Goal: Task Accomplishment & Management: Complete application form

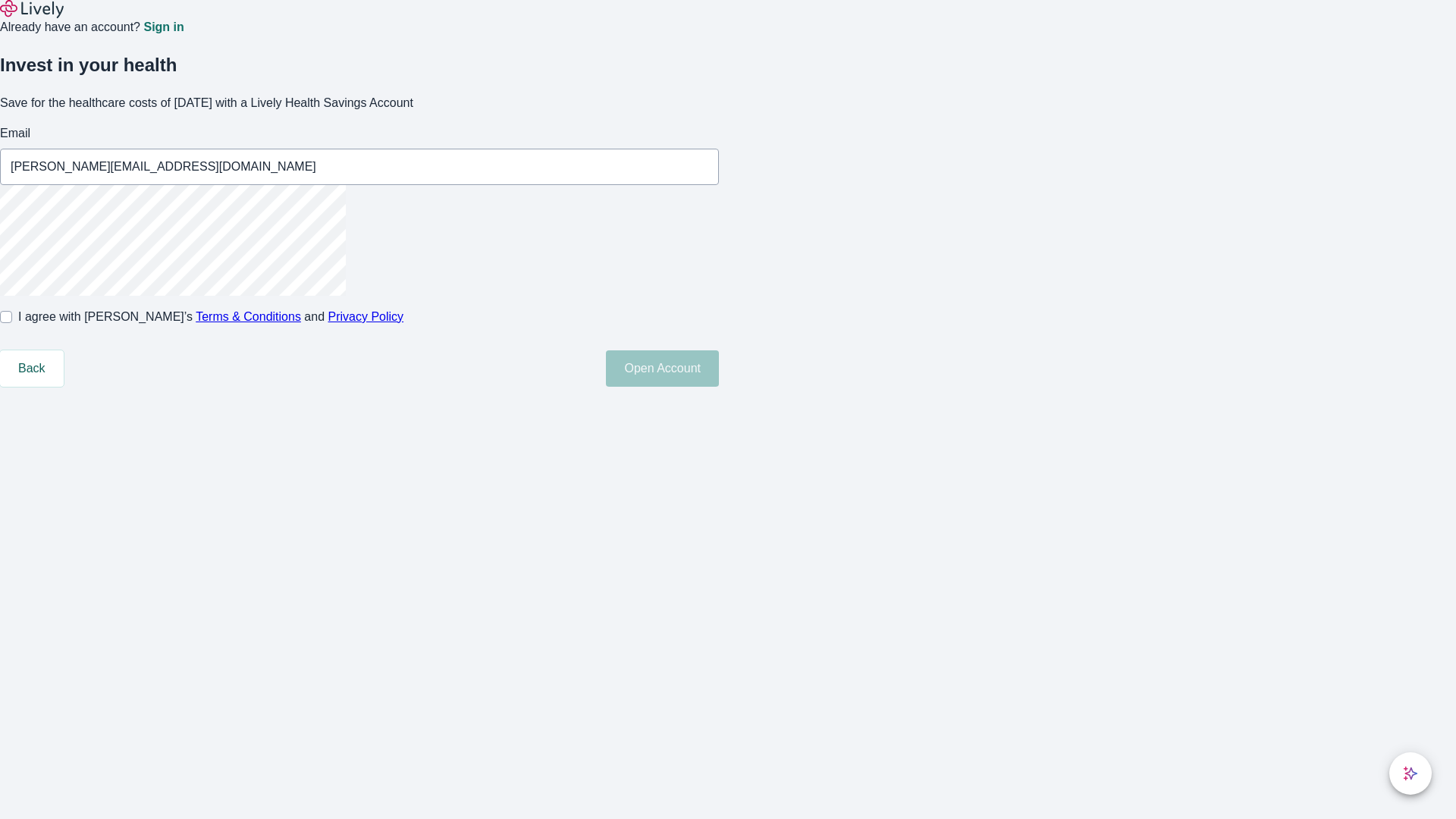
click at [12, 324] on input "I agree with Lively’s Terms & Conditions and Privacy Policy" at bounding box center [6, 317] width 12 height 12
checkbox input "true"
click at [719, 387] on button "Open Account" at bounding box center [662, 369] width 113 height 36
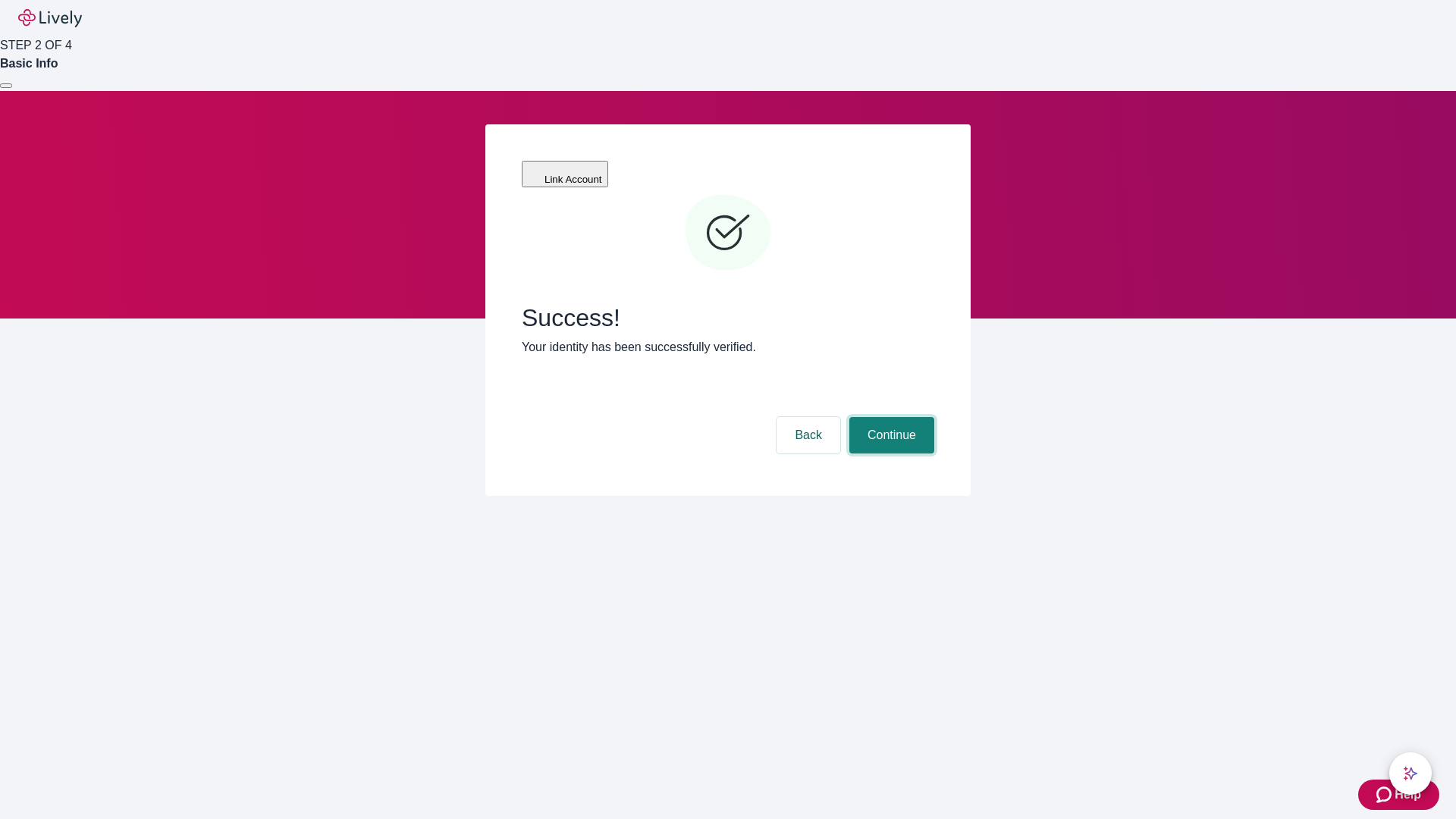
click at [890, 418] on button "Continue" at bounding box center [892, 436] width 84 height 36
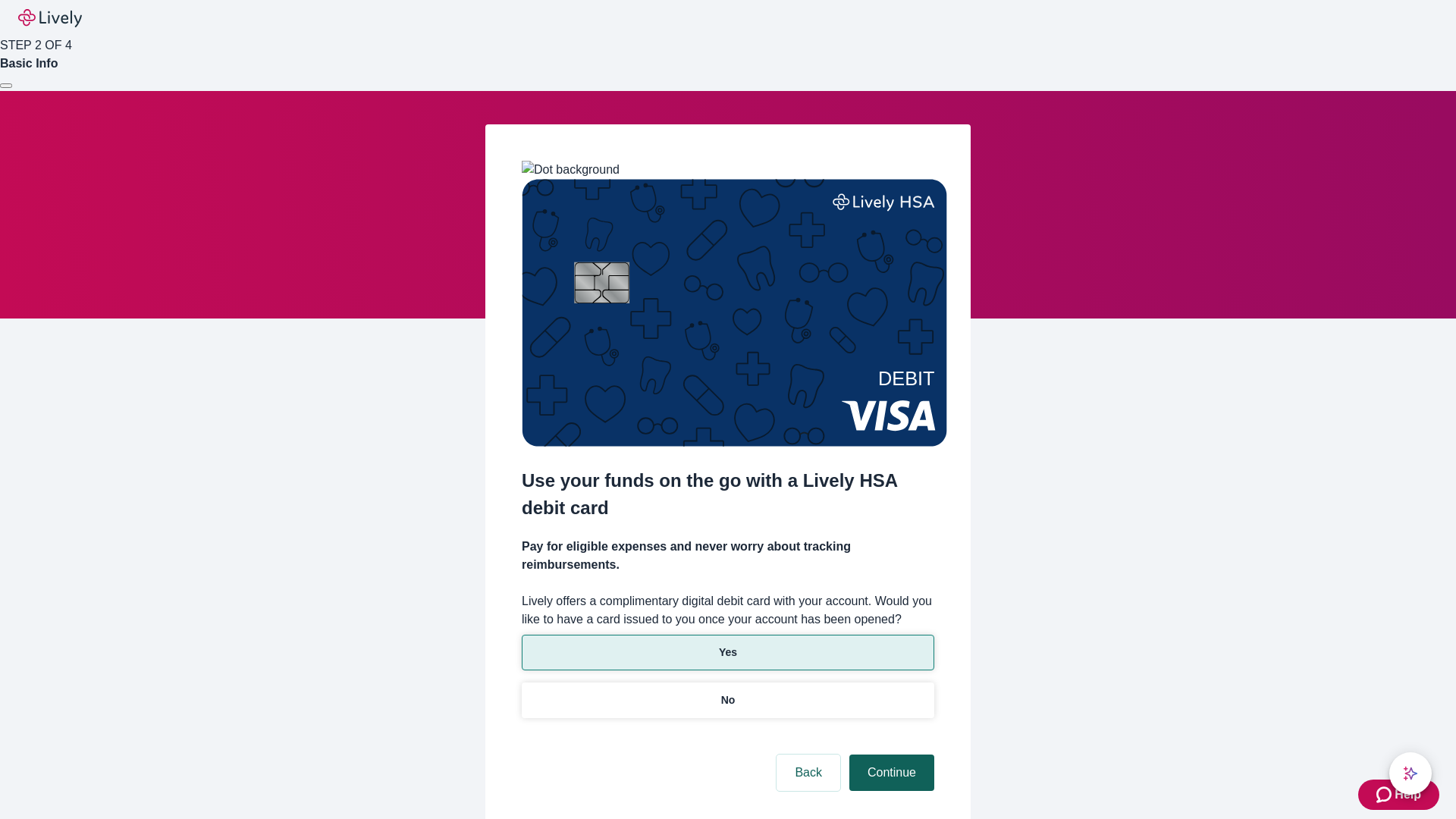
click at [728, 645] on p "Yes" at bounding box center [728, 653] width 18 height 16
click at [890, 755] on button "Continue" at bounding box center [892, 773] width 84 height 36
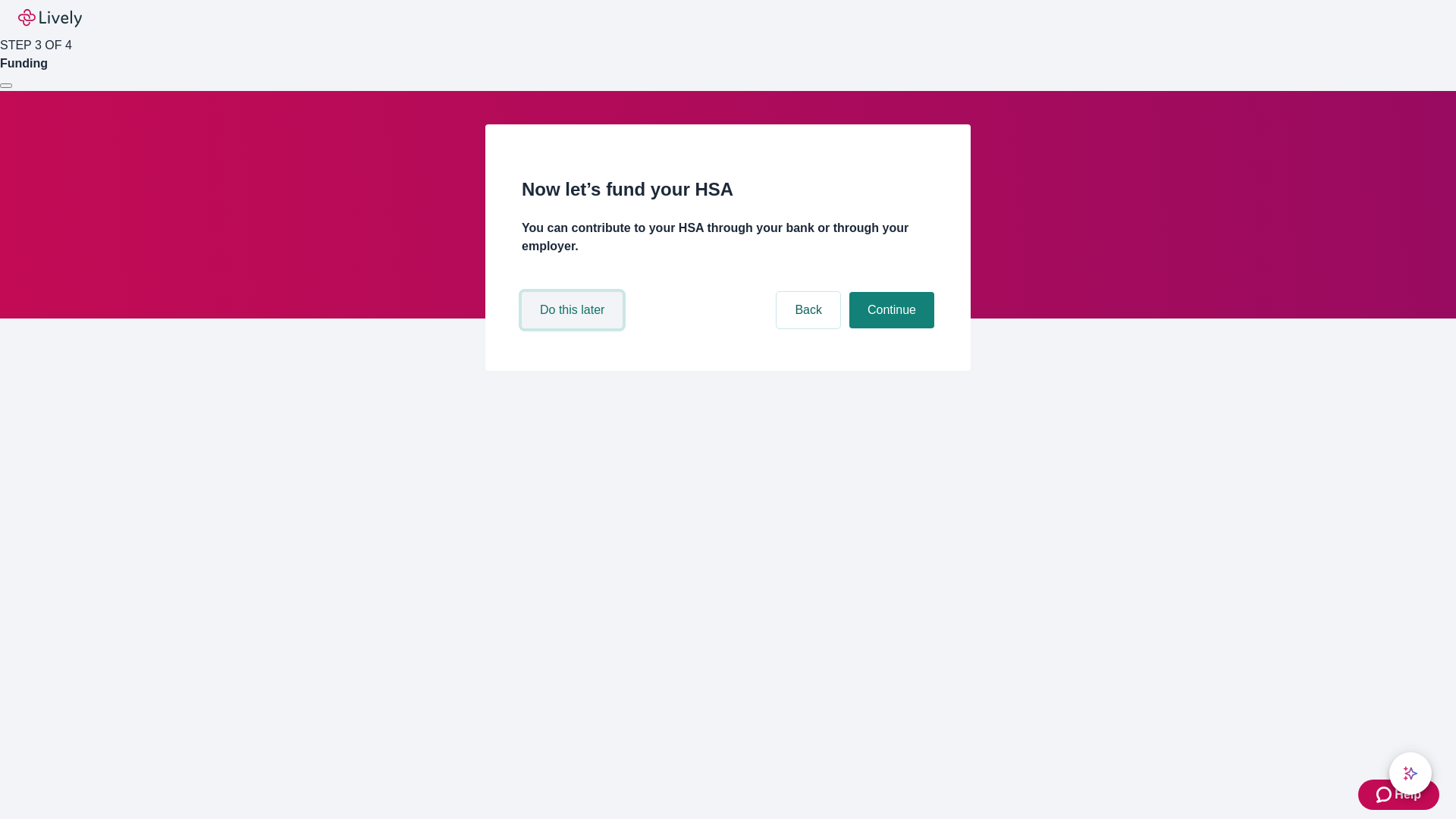
click at [574, 328] on button "Do this later" at bounding box center [572, 310] width 101 height 36
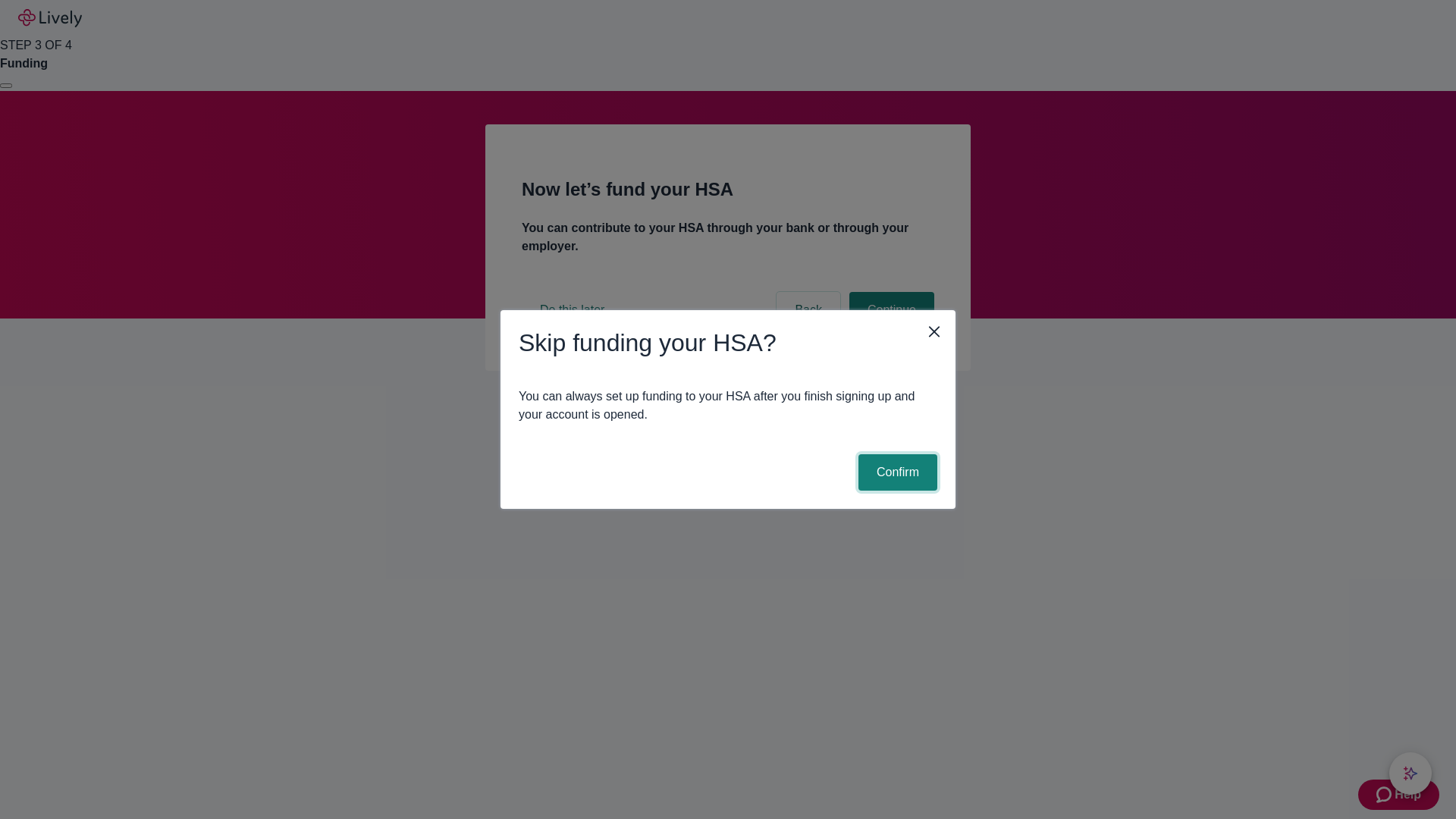
click at [895, 472] on button "Confirm" at bounding box center [897, 472] width 79 height 36
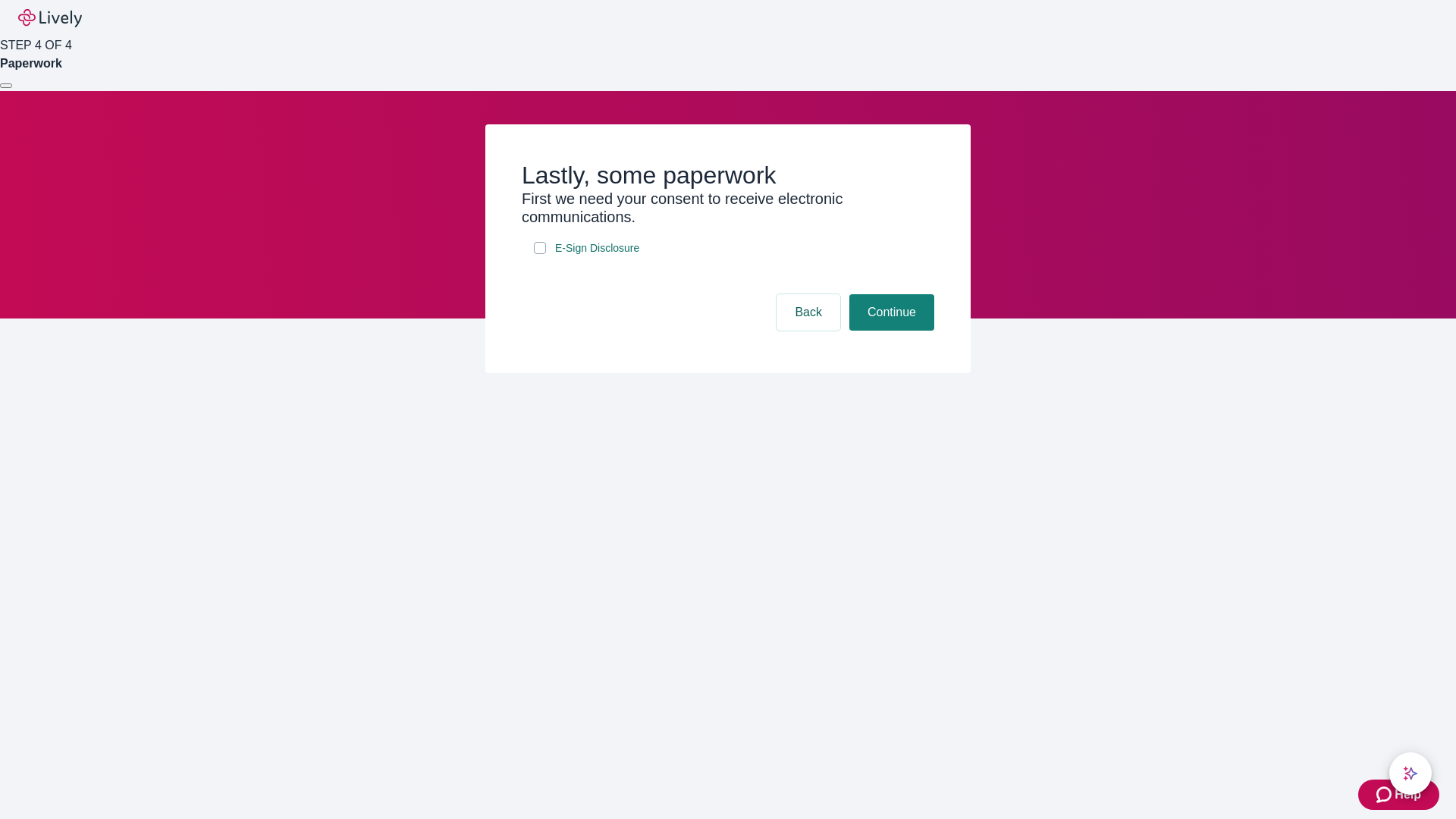
click at [540, 254] on input "E-Sign Disclosure" at bounding box center [539, 248] width 12 height 12
checkbox input "true"
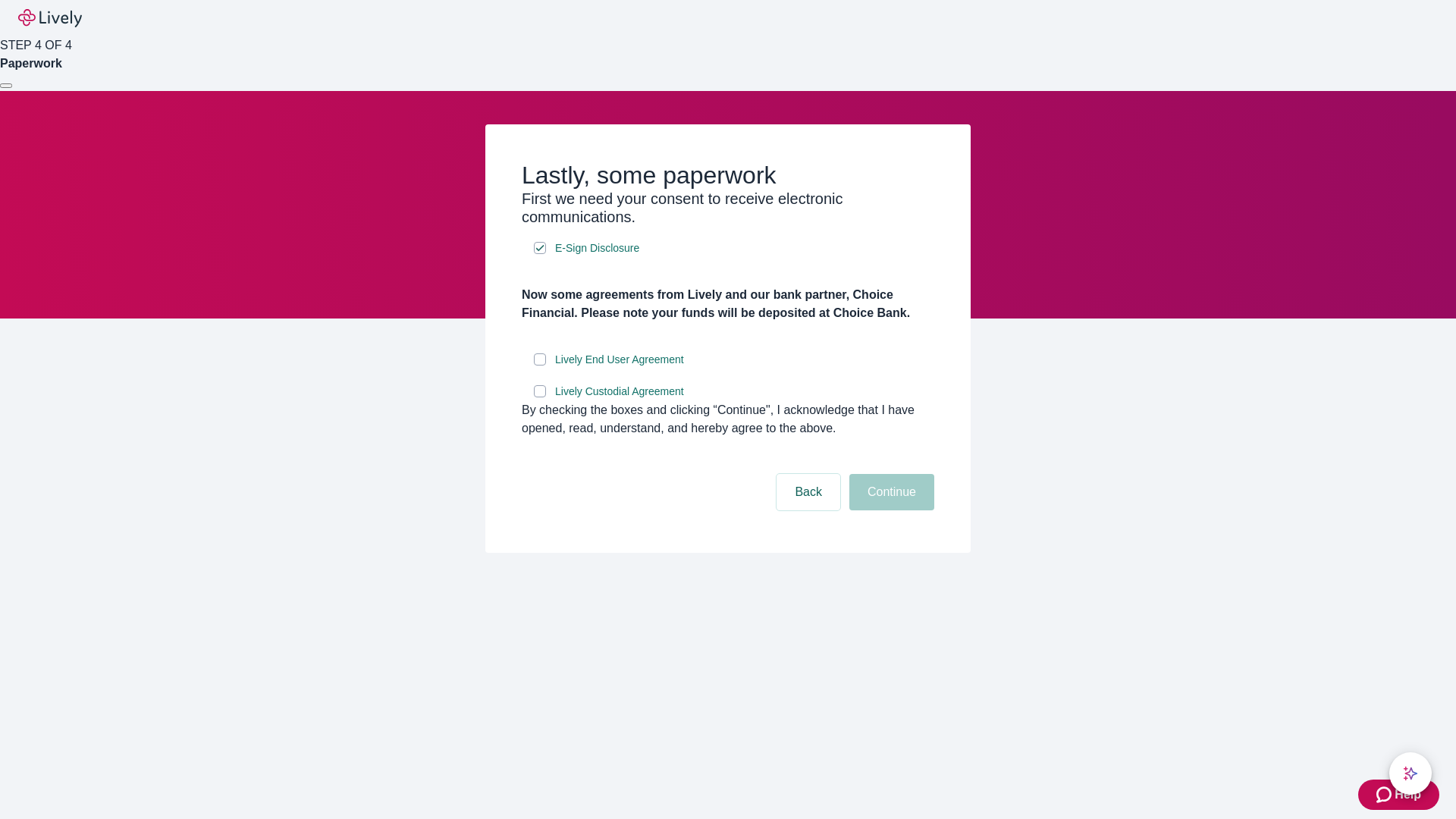
click at [540, 366] on input "Lively End User Agreement" at bounding box center [539, 359] width 12 height 12
checkbox input "true"
click at [540, 397] on input "Lively Custodial Agreement" at bounding box center [539, 391] width 12 height 12
checkbox input "true"
click at [890, 511] on button "Continue" at bounding box center [892, 493] width 84 height 36
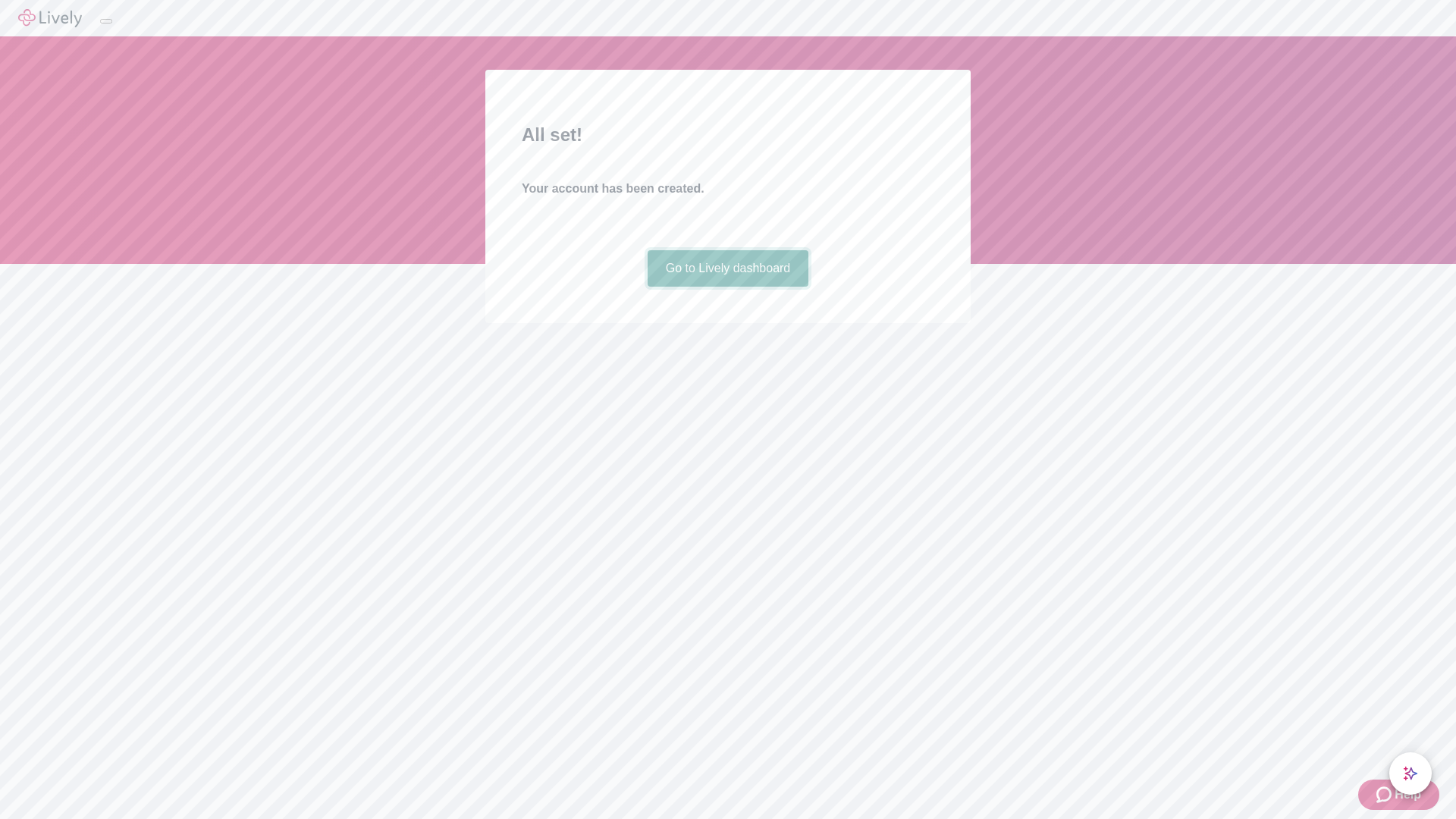
click at [728, 287] on link "Go to Lively dashboard" at bounding box center [728, 269] width 161 height 36
